Goal: Check status: Check status

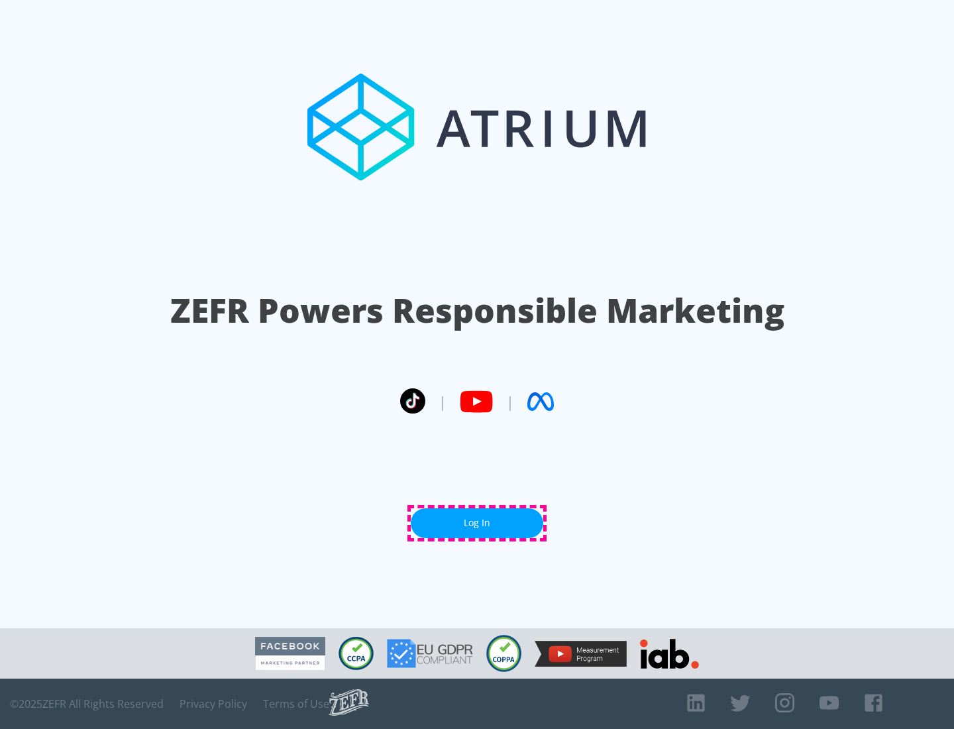
click at [477, 523] on link "Log In" at bounding box center [477, 523] width 133 height 30
